Goal: Task Accomplishment & Management: Manage account settings

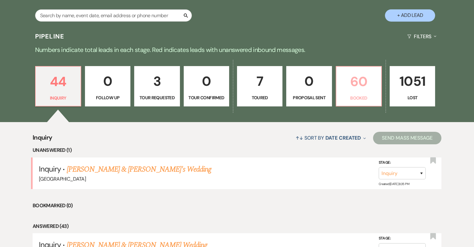
click at [371, 82] on p "60" at bounding box center [358, 81] width 37 height 21
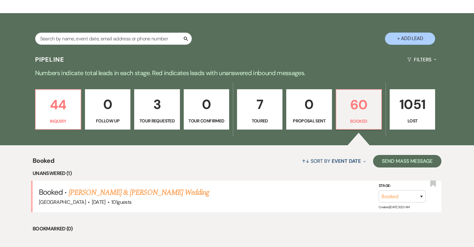
scroll to position [86, 0]
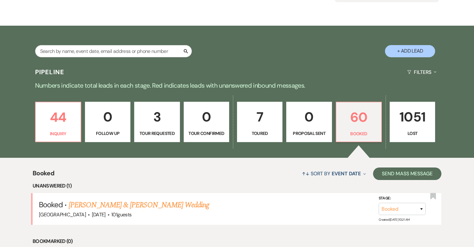
click at [271, 129] on link "7 Toured" at bounding box center [259, 122] width 45 height 41
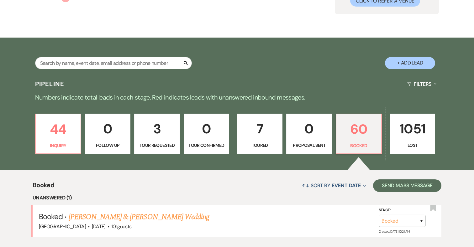
select select "5"
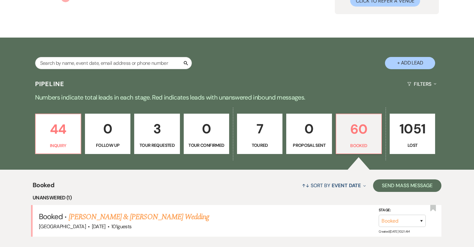
select select "5"
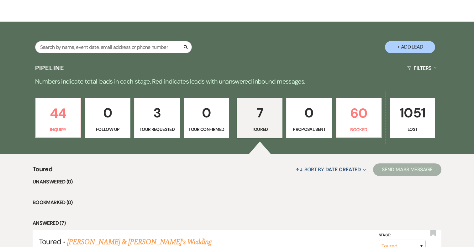
scroll to position [82, 0]
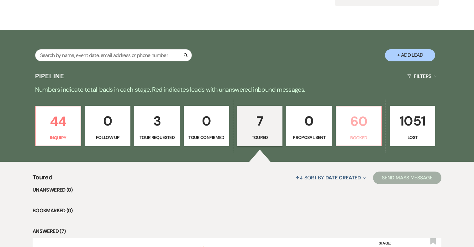
click at [352, 123] on p "60" at bounding box center [358, 121] width 37 height 21
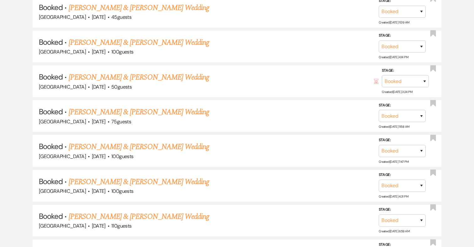
scroll to position [608, 0]
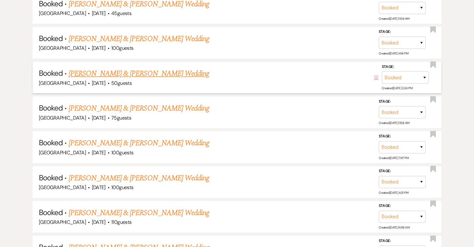
click at [156, 69] on link "[PERSON_NAME] & [PERSON_NAME] Wedding" at bounding box center [139, 73] width 140 height 11
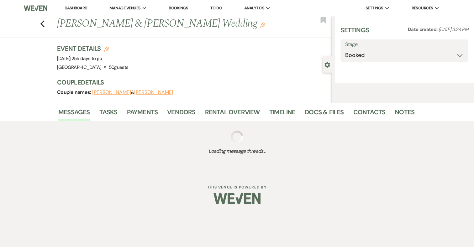
select select "1"
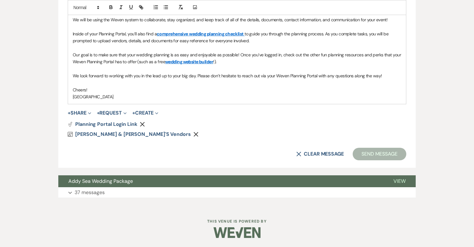
scroll to position [472, 0]
click at [118, 190] on button "Expand 37 messages" at bounding box center [236, 192] width 357 height 11
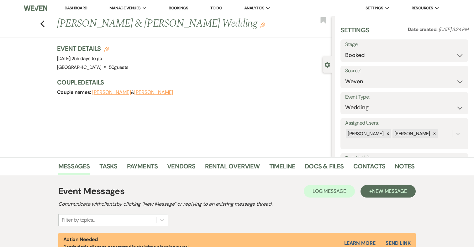
scroll to position [0, 0]
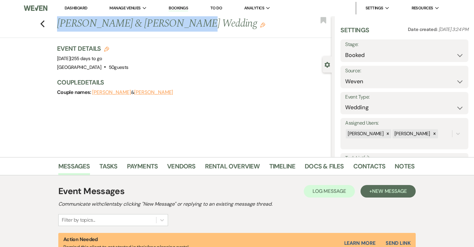
drag, startPoint x: 178, startPoint y: 23, endPoint x: 58, endPoint y: 25, distance: 120.7
click at [58, 25] on h1 "[PERSON_NAME] & [PERSON_NAME] Wedding Edit" at bounding box center [165, 23] width 217 height 15
copy h1 "[PERSON_NAME] & [PERSON_NAME]"
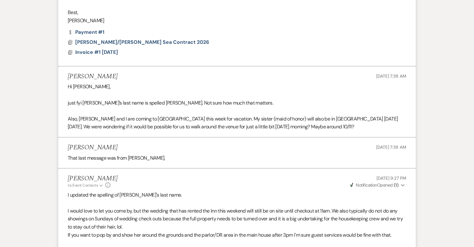
scroll to position [2793, 0]
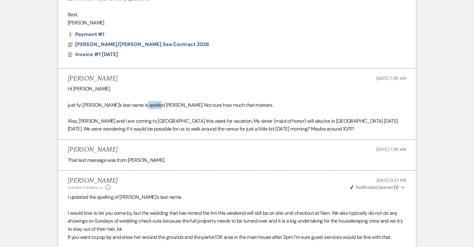
drag, startPoint x: 158, startPoint y: 89, endPoint x: 139, endPoint y: 88, distance: 18.5
click at [139, 101] on p "just fyi [PERSON_NAME]’s last name is spelled [PERSON_NAME]. Not sure how much …" at bounding box center [237, 105] width 339 height 8
copy p "[PERSON_NAME]"
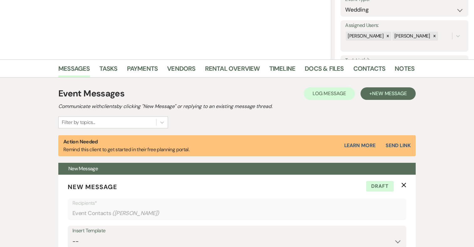
scroll to position [0, 0]
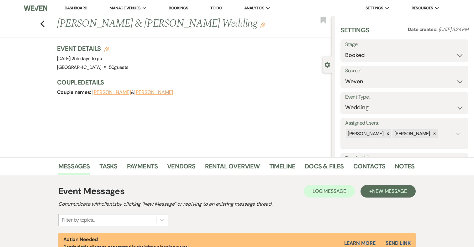
click at [260, 24] on icon "Edit" at bounding box center [262, 25] width 5 height 5
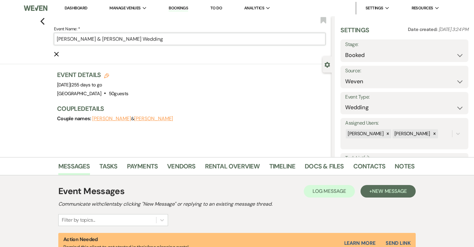
drag, startPoint x: 126, startPoint y: 40, endPoint x: 109, endPoint y: 39, distance: 16.9
click at [109, 39] on input "[PERSON_NAME] & [PERSON_NAME] Wedding" at bounding box center [189, 39] width 271 height 12
click at [152, 119] on button "[PERSON_NAME]" at bounding box center [153, 118] width 39 height 5
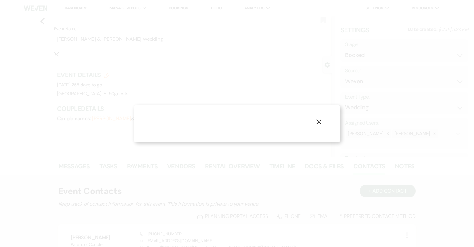
select select "1"
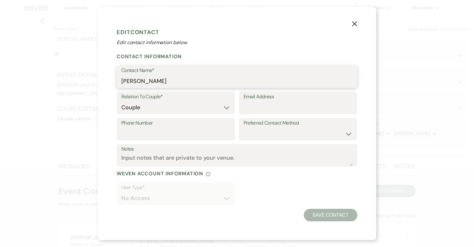
drag, startPoint x: 167, startPoint y: 81, endPoint x: 136, endPoint y: 80, distance: 31.0
click at [136, 80] on input "[PERSON_NAME]" at bounding box center [236, 81] width 231 height 12
paste input "po"
type input "[PERSON_NAME]"
click at [336, 215] on button "Save Contact" at bounding box center [331, 215] width 54 height 13
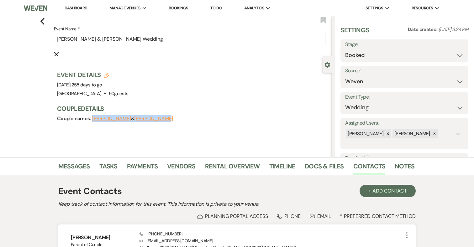
drag, startPoint x: 163, startPoint y: 119, endPoint x: 92, endPoint y: 119, distance: 70.9
click at [92, 119] on div "Couple names: [PERSON_NAME] & [PERSON_NAME]" at bounding box center [191, 118] width 268 height 9
copy span "[PERSON_NAME] & [PERSON_NAME]"
click at [85, 166] on link "Messages" at bounding box center [74, 168] width 32 height 14
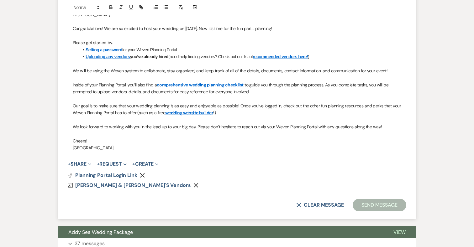
scroll to position [472, 0]
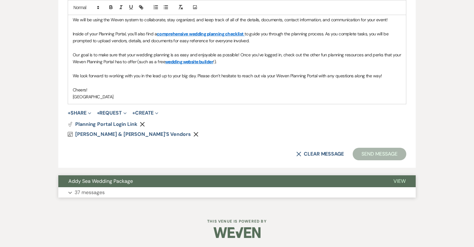
click at [142, 189] on button "Expand 37 messages" at bounding box center [236, 192] width 357 height 11
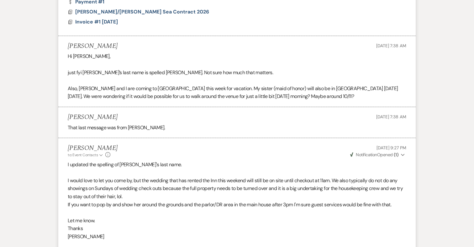
scroll to position [2893, 0]
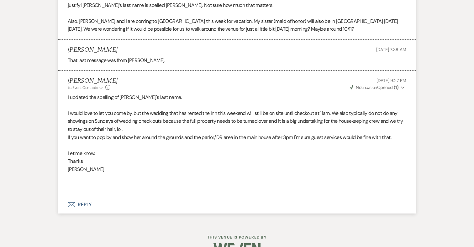
click at [82, 196] on button "Envelope Reply" at bounding box center [236, 205] width 357 height 18
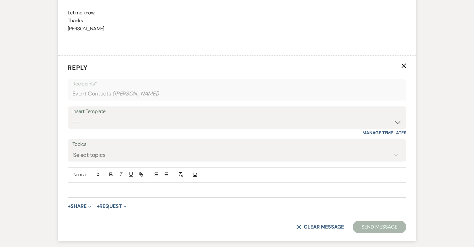
scroll to position [3043, 0]
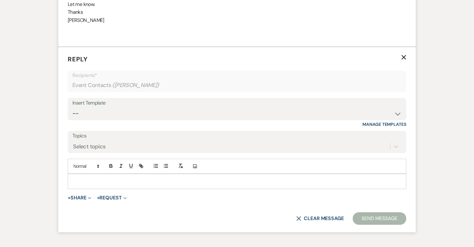
click at [129, 178] on p at bounding box center [237, 181] width 329 height 7
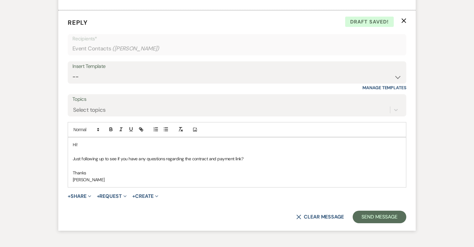
scroll to position [3081, 0]
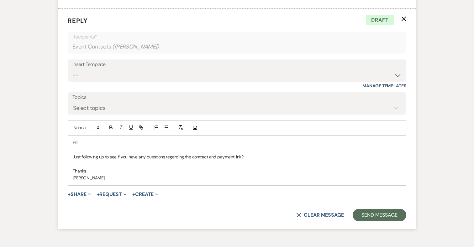
click at [240, 154] on p "Just following up to see if you have any questions regarding the contract and p…" at bounding box center [237, 157] width 329 height 7
click at [278, 154] on p "Just following up to see if you have any questions regarding the contract and p…" at bounding box center [237, 157] width 329 height 7
click at [385, 209] on button "Send Message" at bounding box center [380, 215] width 54 height 13
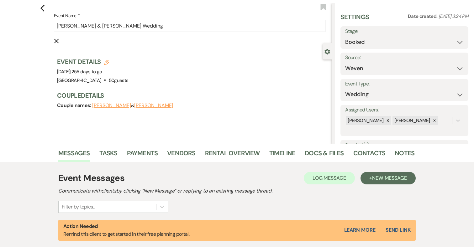
scroll to position [0, 0]
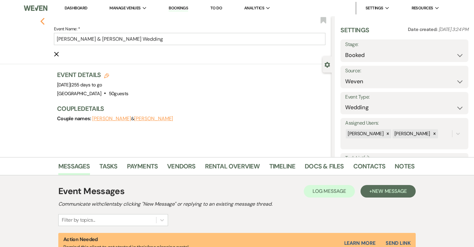
click at [41, 18] on icon "Previous" at bounding box center [42, 22] width 5 height 8
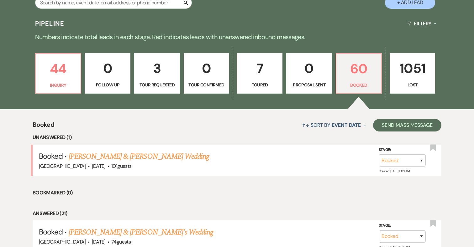
scroll to position [102, 0]
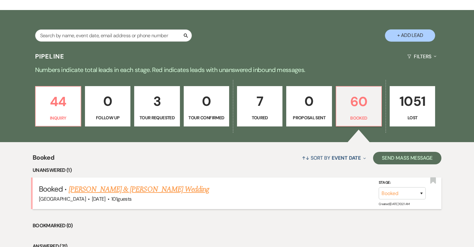
click at [151, 191] on link "[PERSON_NAME] & [PERSON_NAME] Wedding" at bounding box center [139, 189] width 140 height 11
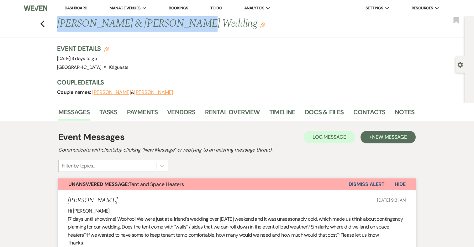
drag, startPoint x: 57, startPoint y: 22, endPoint x: 175, endPoint y: 19, distance: 117.6
click at [175, 19] on h1 "[PERSON_NAME] & [PERSON_NAME] Wedding Edit" at bounding box center [197, 23] width 281 height 15
copy h1 "[PERSON_NAME] & [PERSON_NAME]"
click at [323, 111] on link "Docs & Files" at bounding box center [324, 114] width 39 height 14
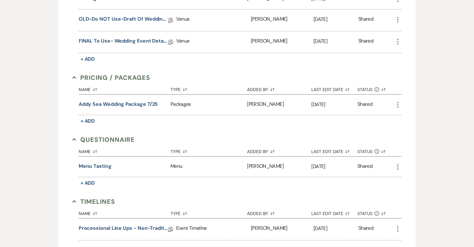
scroll to position [697, 0]
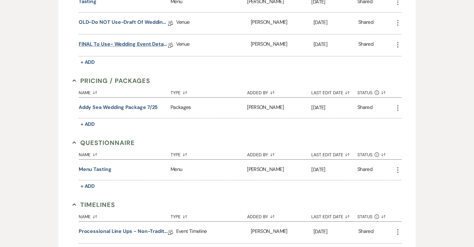
click at [130, 40] on link "FINAL to use- Wedding Event Details" at bounding box center [123, 45] width 89 height 10
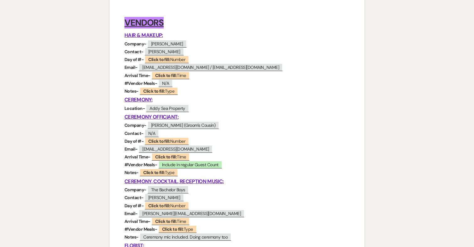
scroll to position [161, 0]
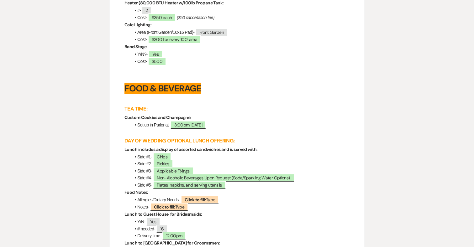
drag, startPoint x: 124, startPoint y: 37, endPoint x: 265, endPoint y: -10, distance: 148.9
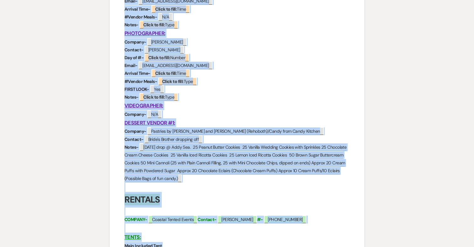
scroll to position [433, 0]
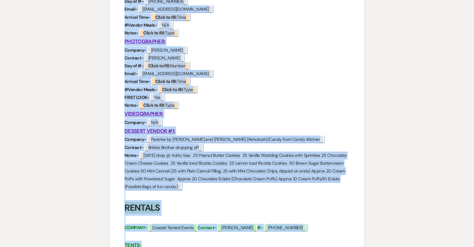
click at [201, 185] on p "Notes- ﻿ [DATE] drop @ Addy Sea. 25 Peanut Butter Cookies 25 Vanilla Wedding Co…" at bounding box center [236, 172] width 225 height 40
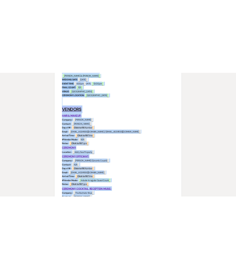
scroll to position [78, 0]
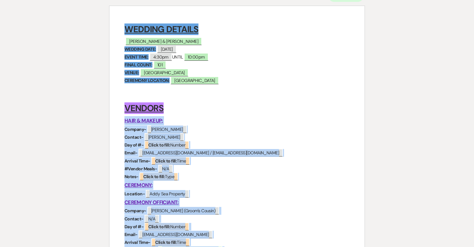
drag, startPoint x: 201, startPoint y: 190, endPoint x: 112, endPoint y: 121, distance: 113.1
copy div "LORE & IPSUMD: Sitamet- ﻿ Consec Adipis ﻿ Elitsed- ﻿ Doeiu ﻿ Tem in #- ﻿ Utlab …"
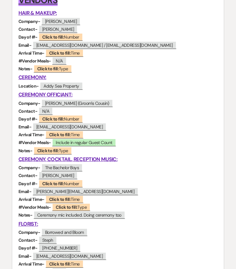
click at [166, 164] on p "Company- ﻿ The Bachelor Boys ﻿" at bounding box center [118, 168] width 200 height 8
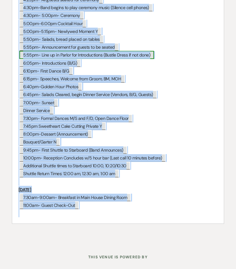
scroll to position [2928, 0]
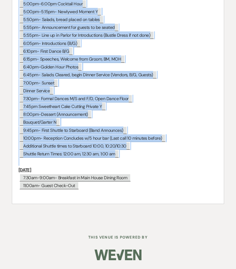
drag, startPoint x: 18, startPoint y: 73, endPoint x: 142, endPoint y: 161, distance: 151.6
copy div "LOREMI ﻿ 1:68do-2:70si- Ametconse ad Elit Seddo Eiusmo Temp ﻿ ﻿ 8:64in- Utlabor…"
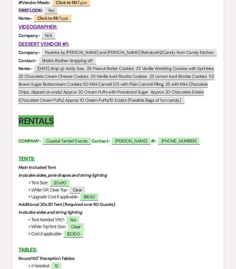
scroll to position [530, 0]
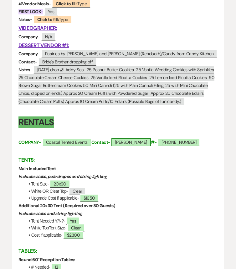
click at [127, 140] on span "[PERSON_NAME]" at bounding box center [132, 142] width 40 height 8
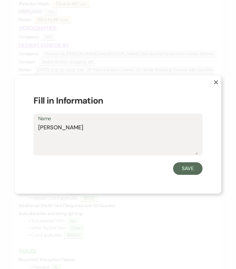
drag, startPoint x: 76, startPoint y: 126, endPoint x: 15, endPoint y: 126, distance: 60.5
click at [15, 126] on div "X Fill in Information Name [PERSON_NAME]" at bounding box center [118, 134] width 207 height 118
type textarea "[PERSON_NAME]"
